Goal: Task Accomplishment & Management: Complete application form

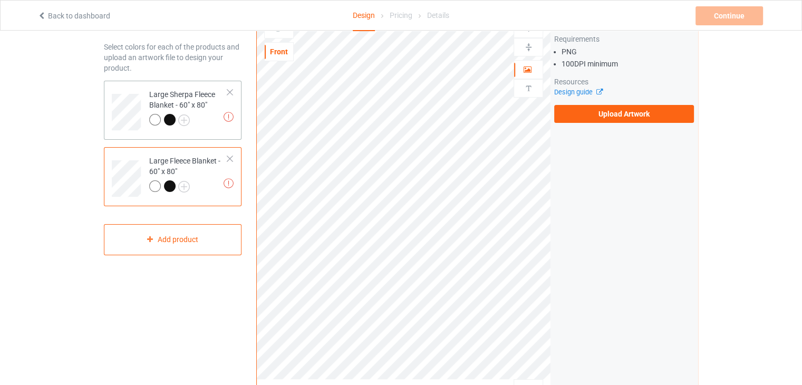
scroll to position [34, 0]
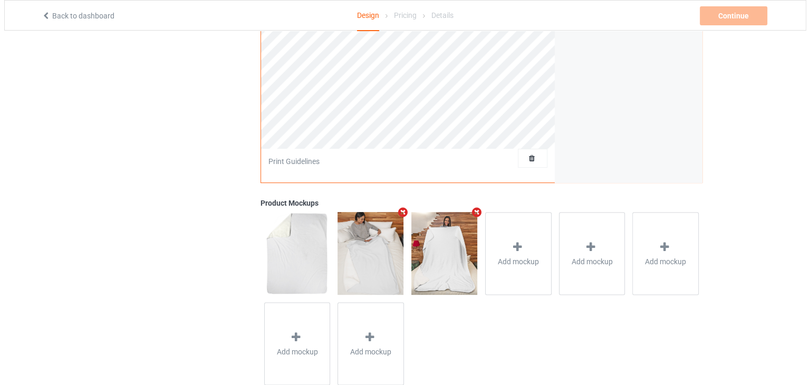
scroll to position [298, 0]
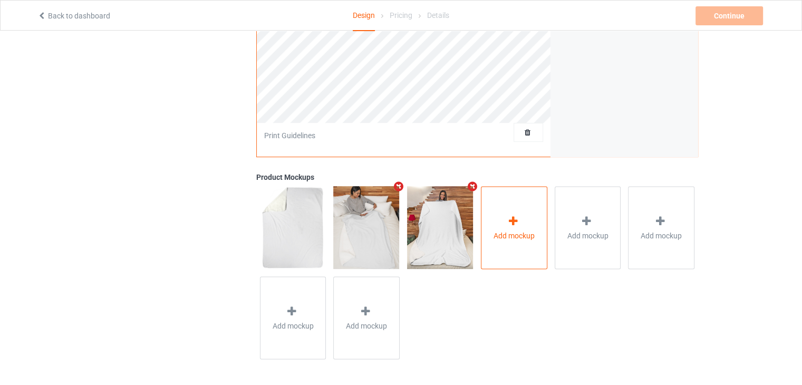
click at [512, 224] on icon at bounding box center [513, 220] width 13 height 11
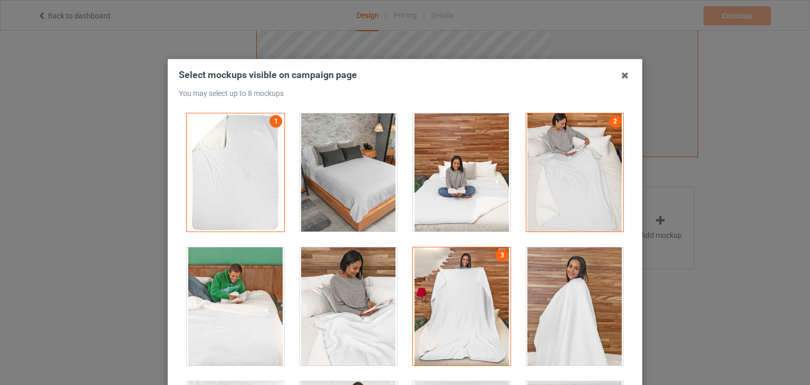
click at [333, 190] on div at bounding box center [349, 172] width 98 height 118
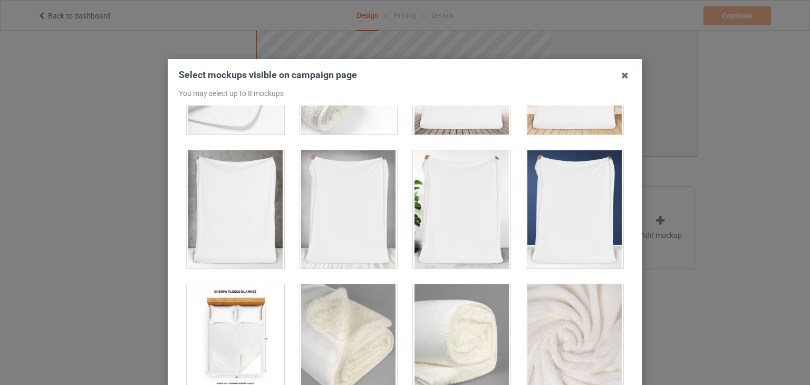
scroll to position [686, 0]
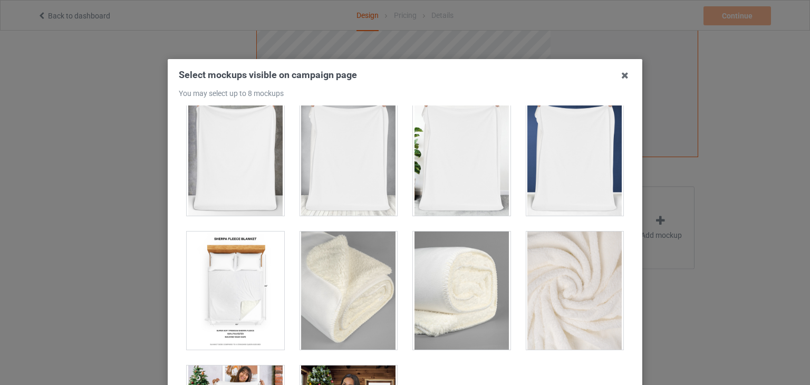
click at [266, 269] on div at bounding box center [236, 291] width 98 height 118
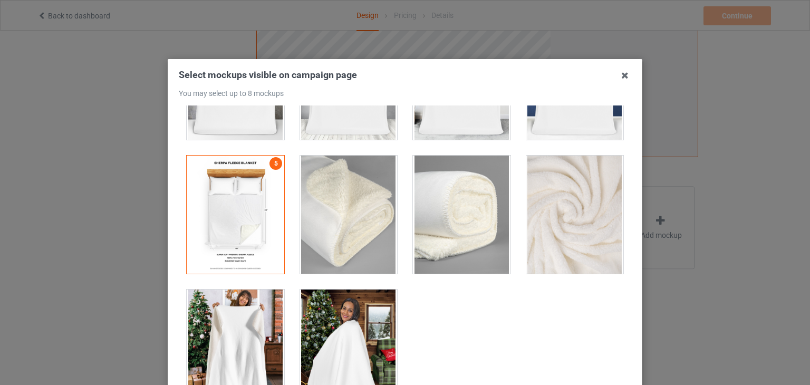
scroll to position [136, 0]
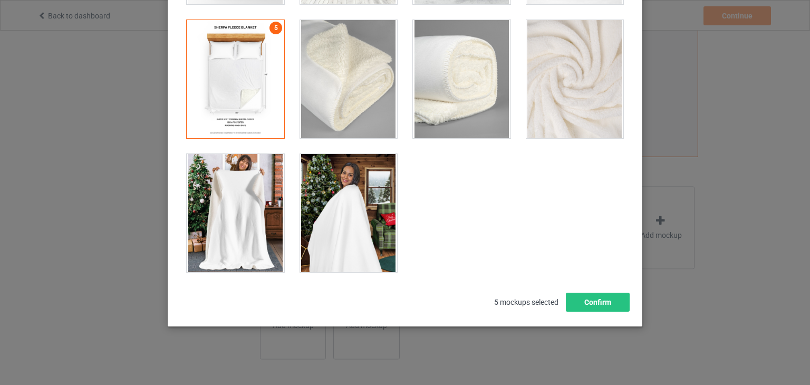
click at [321, 218] on div at bounding box center [349, 213] width 98 height 118
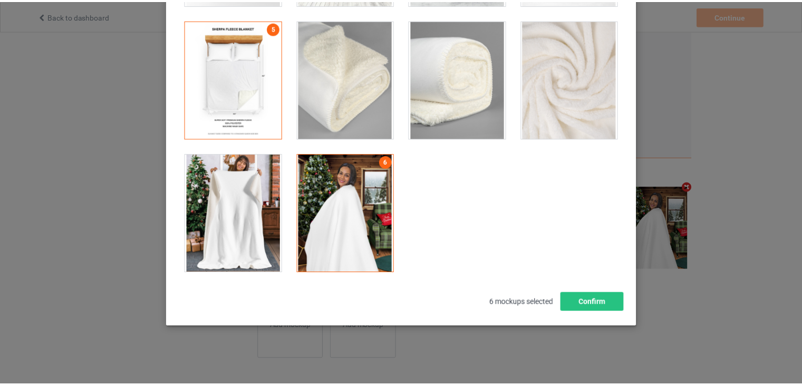
scroll to position [297, 0]
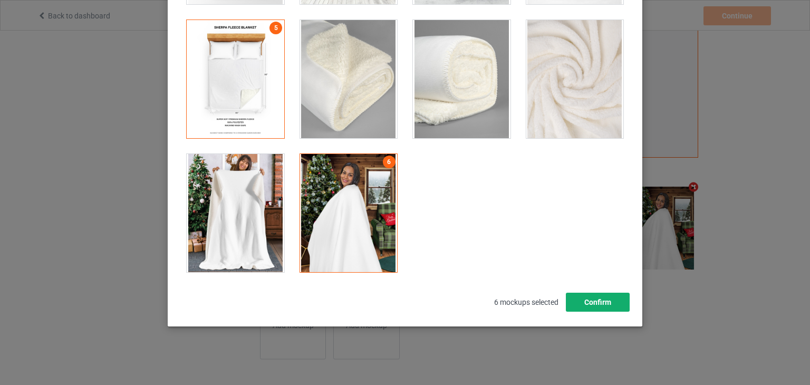
click at [580, 303] on button "Confirm" at bounding box center [598, 302] width 64 height 19
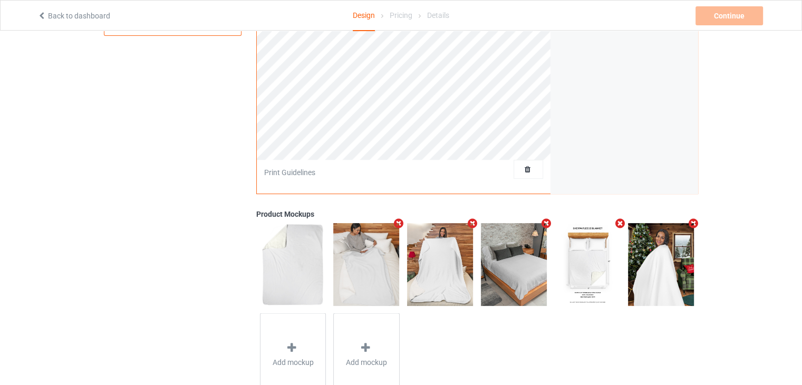
scroll to position [86, 0]
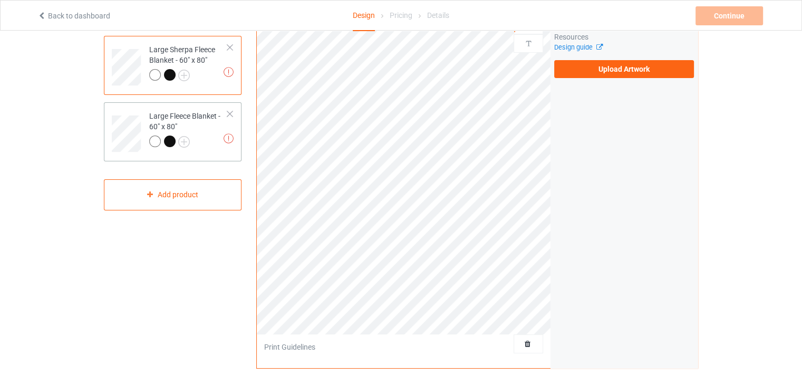
click at [206, 126] on div "Large Fleece Blanket - 60" x 80"" at bounding box center [188, 129] width 79 height 36
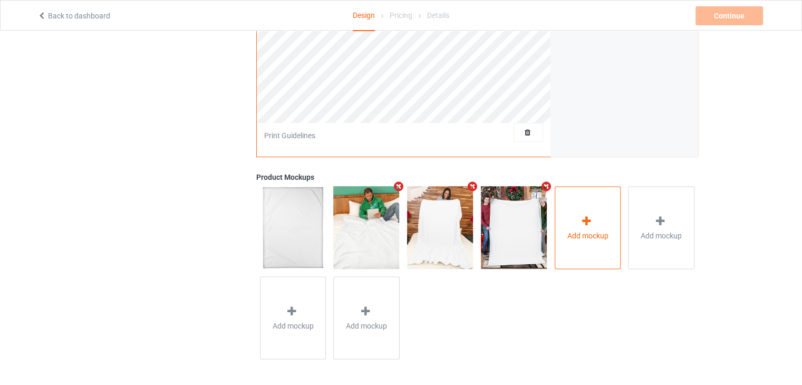
click at [588, 236] on span "Add mockup" at bounding box center [587, 235] width 41 height 11
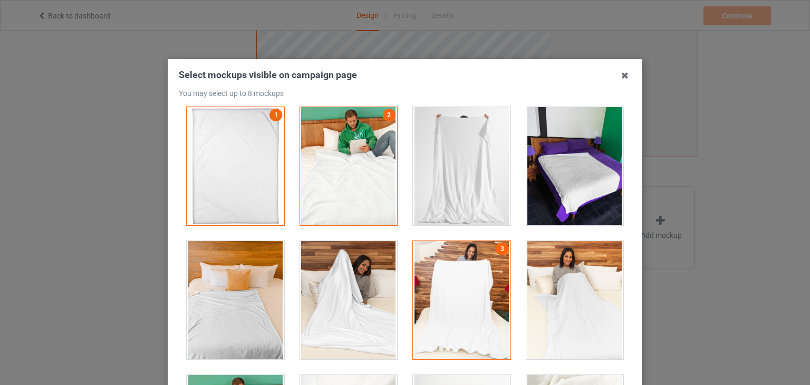
scroll to position [0, 0]
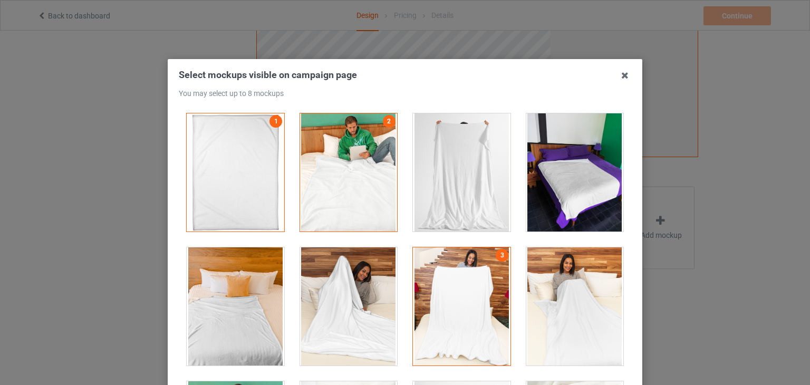
drag, startPoint x: 361, startPoint y: 183, endPoint x: 365, endPoint y: 194, distance: 11.9
click at [361, 184] on div at bounding box center [349, 172] width 98 height 118
click at [549, 200] on div at bounding box center [576, 172] width 98 height 118
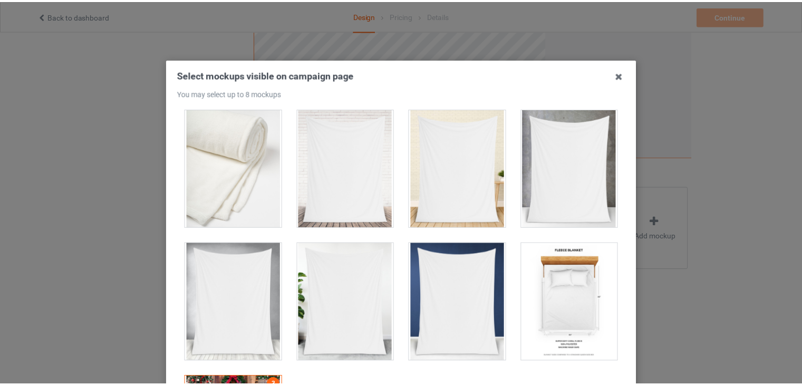
scroll to position [494, 0]
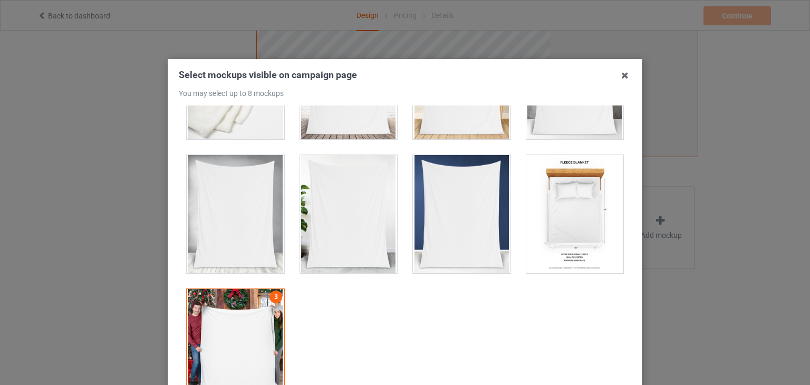
click at [527, 246] on div at bounding box center [576, 214] width 98 height 118
click at [578, 214] on div at bounding box center [576, 214] width 98 height 118
drag, startPoint x: 623, startPoint y: 74, endPoint x: 623, endPoint y: 81, distance: 6.9
click at [623, 74] on icon at bounding box center [625, 75] width 17 height 17
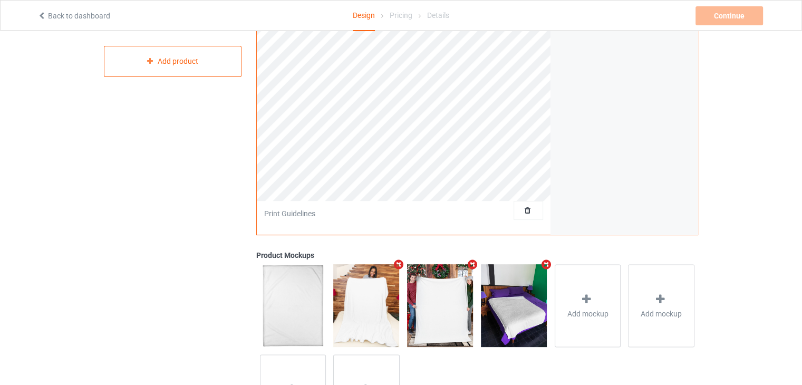
scroll to position [87, 0]
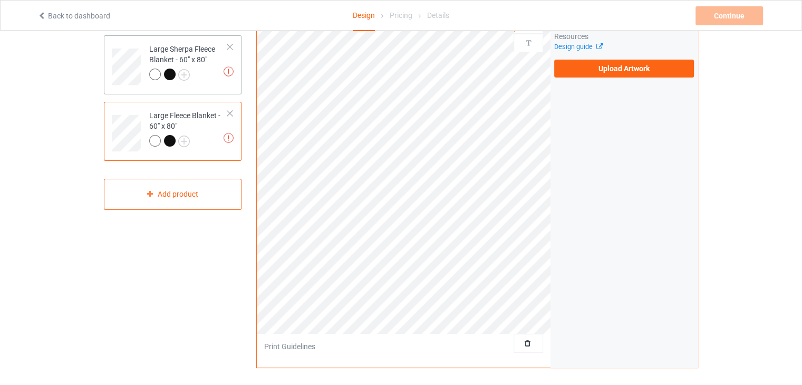
click at [189, 58] on div "Large Sherpa Fleece Blanket - 60" x 80"" at bounding box center [188, 62] width 79 height 36
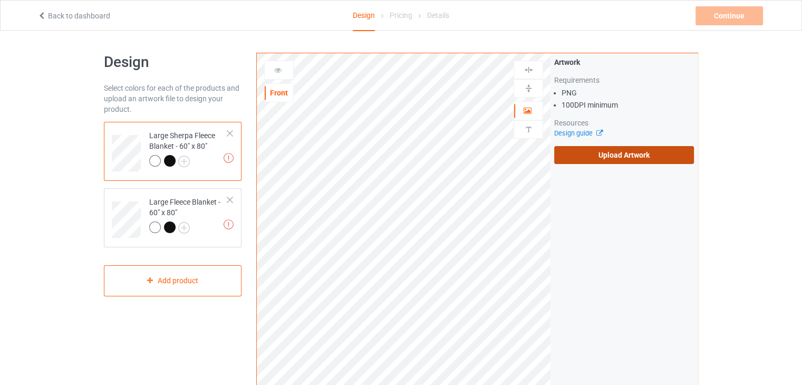
click at [637, 148] on label "Upload Artwork" at bounding box center [624, 155] width 140 height 18
click at [0, 0] on input "Upload Artwork" at bounding box center [0, 0] width 0 height 0
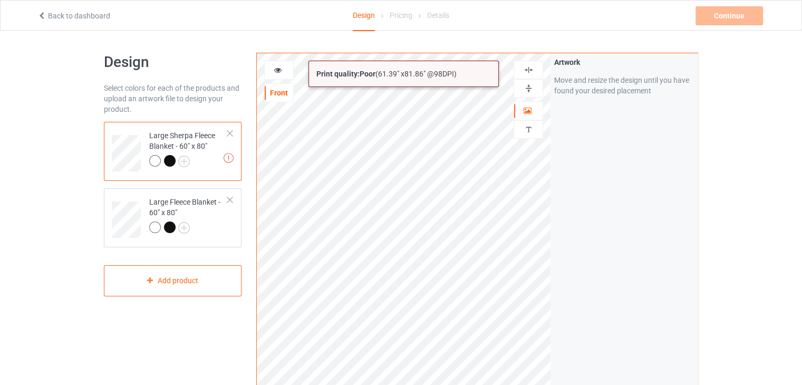
click at [581, 385] on html "Back to dashboard Design Pricing Details Continue Artwork resolution lower than…" at bounding box center [401, 192] width 802 height 385
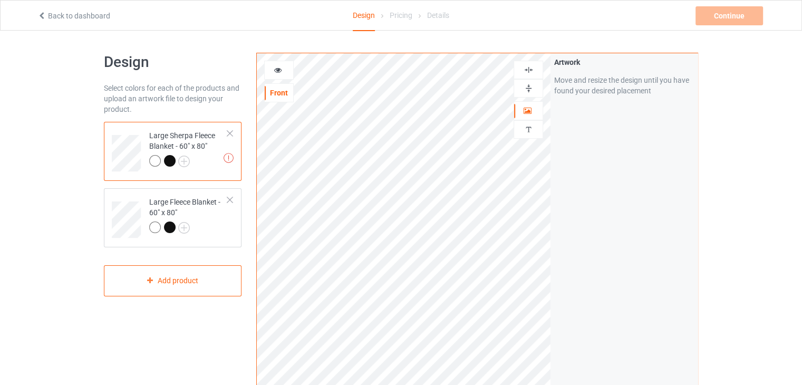
click at [523, 72] on div at bounding box center [528, 70] width 28 height 10
click at [524, 84] on img at bounding box center [529, 88] width 10 height 10
click at [527, 70] on img at bounding box center [529, 70] width 10 height 10
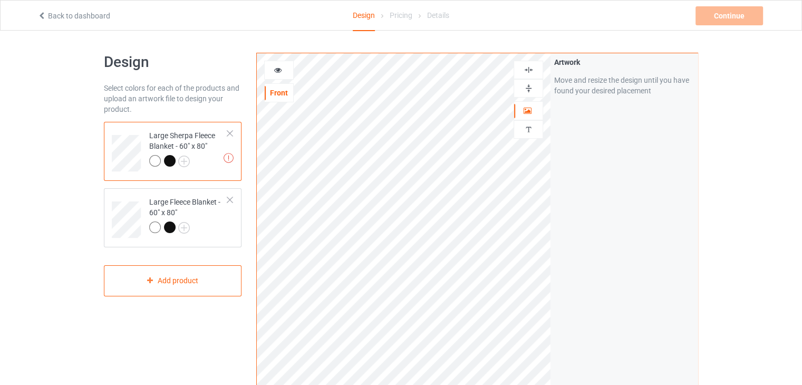
click at [527, 70] on img at bounding box center [529, 70] width 10 height 10
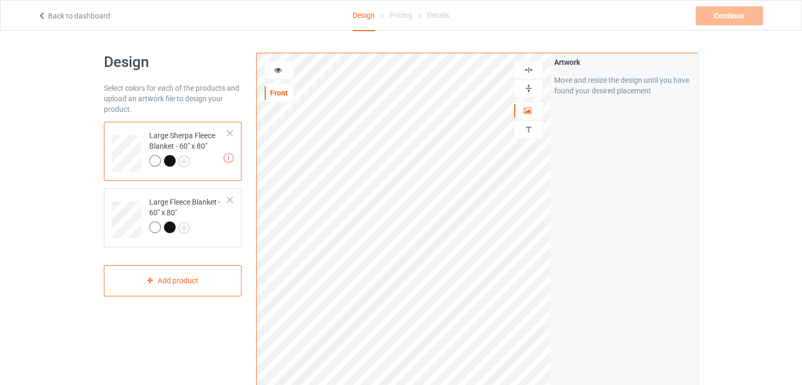
click at [524, 90] on img at bounding box center [529, 88] width 10 height 10
click at [530, 68] on img at bounding box center [529, 70] width 10 height 10
click at [531, 88] on img at bounding box center [529, 88] width 10 height 10
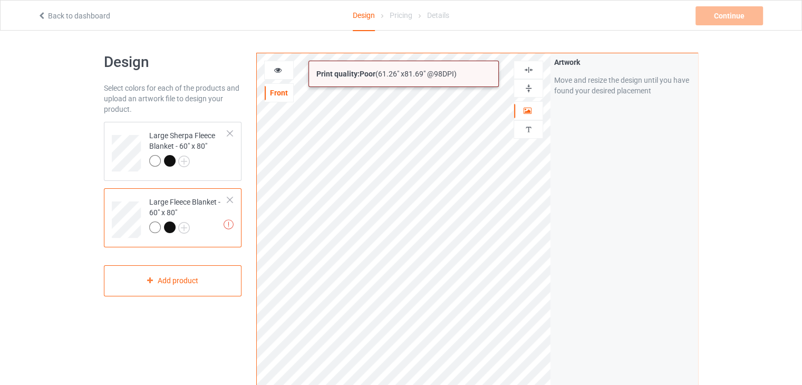
click at [562, 385] on html "Back to dashboard Design Pricing Details Continue Artwork resolution lower than…" at bounding box center [401, 192] width 802 height 385
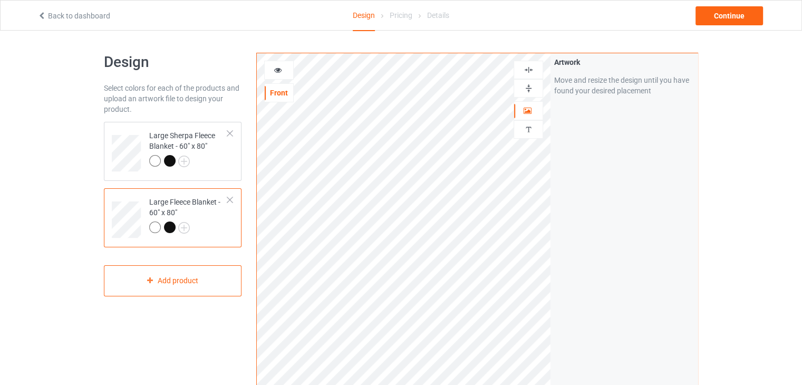
drag, startPoint x: 524, startPoint y: 63, endPoint x: 524, endPoint y: 73, distance: 9.5
click at [524, 64] on div at bounding box center [529, 70] width 30 height 18
click at [525, 82] on div at bounding box center [529, 88] width 30 height 18
click at [724, 17] on div "Continue" at bounding box center [730, 15] width 68 height 19
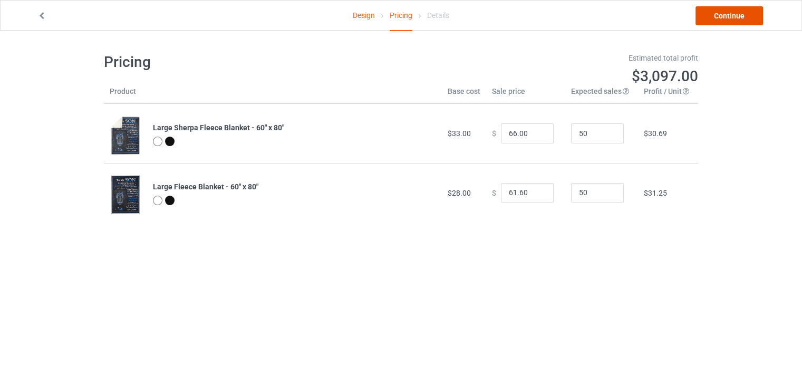
click at [745, 9] on link "Continue" at bounding box center [730, 15] width 68 height 19
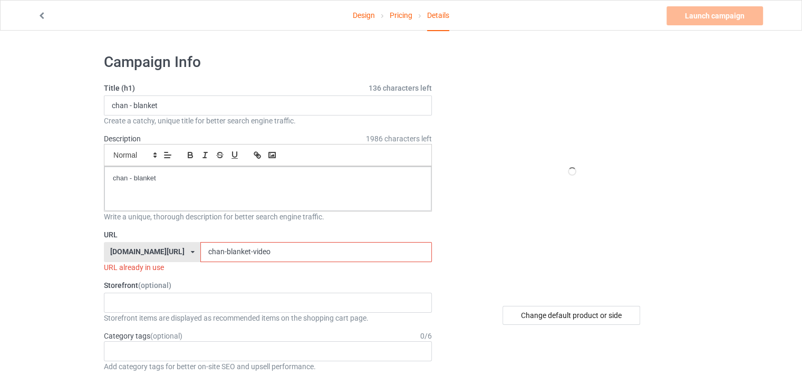
drag, startPoint x: 244, startPoint y: 251, endPoint x: 222, endPoint y: 247, distance: 22.5
click at [222, 247] on input "chan-blanket-video" at bounding box center [315, 252] width 231 height 20
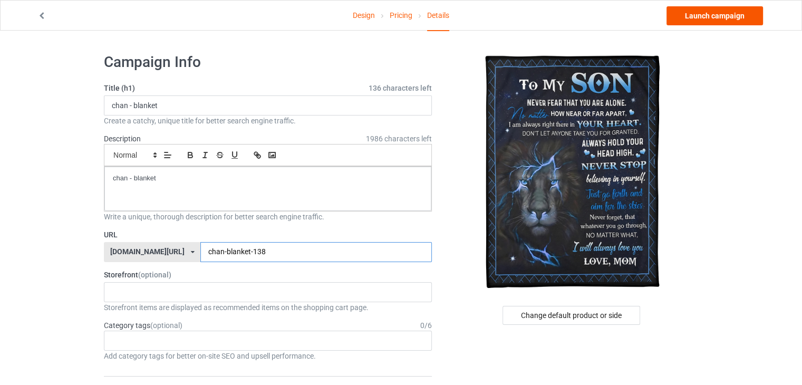
type input "chan-blanket-138"
click at [709, 16] on link "Launch campaign" at bounding box center [715, 15] width 97 height 19
